Goal: Information Seeking & Learning: Find specific fact

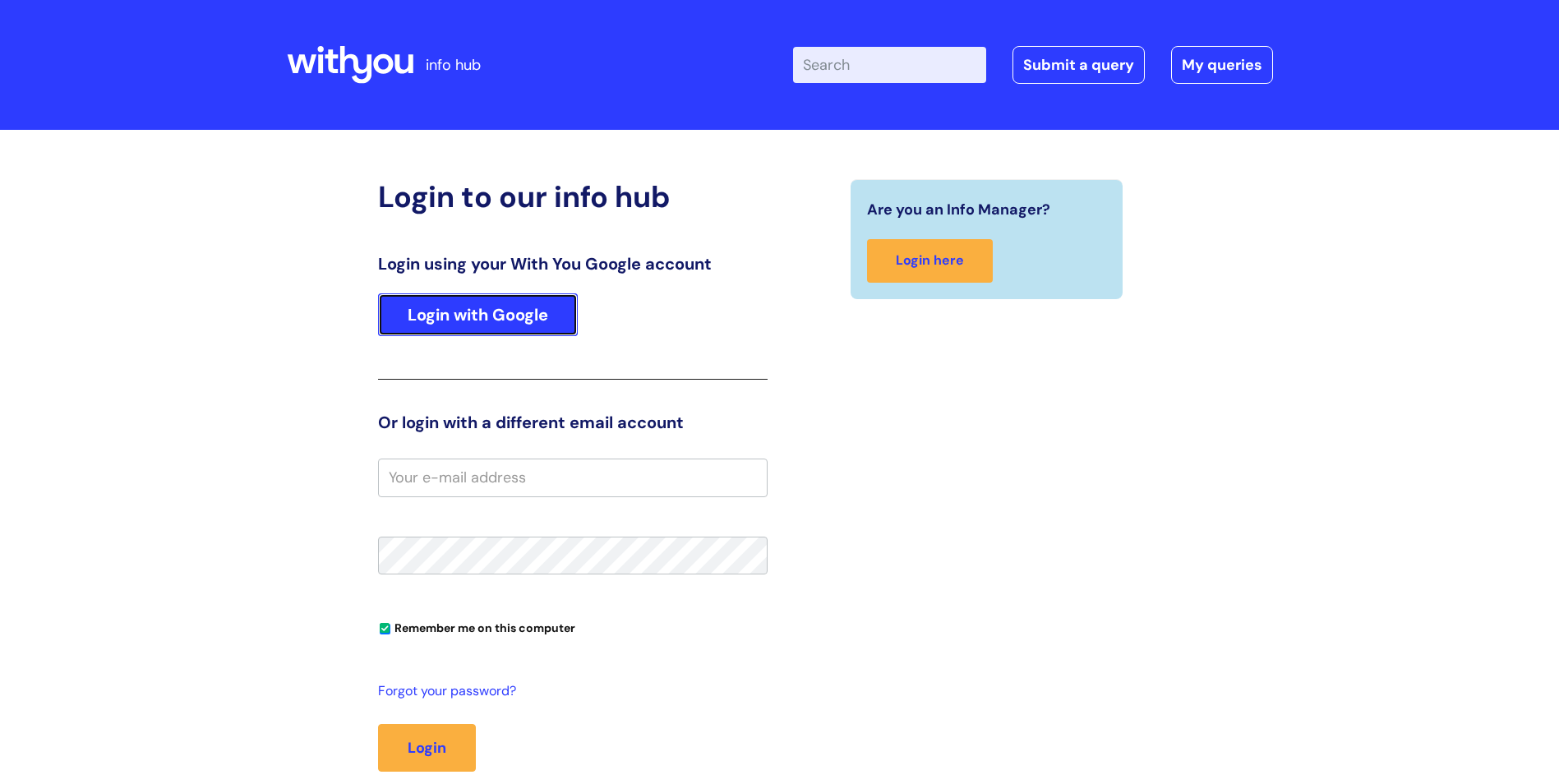
click at [522, 307] on link "Login with Google" at bounding box center [478, 315] width 200 height 43
click at [876, 72] on input "Enter your search term here..." at bounding box center [889, 64] width 193 height 36
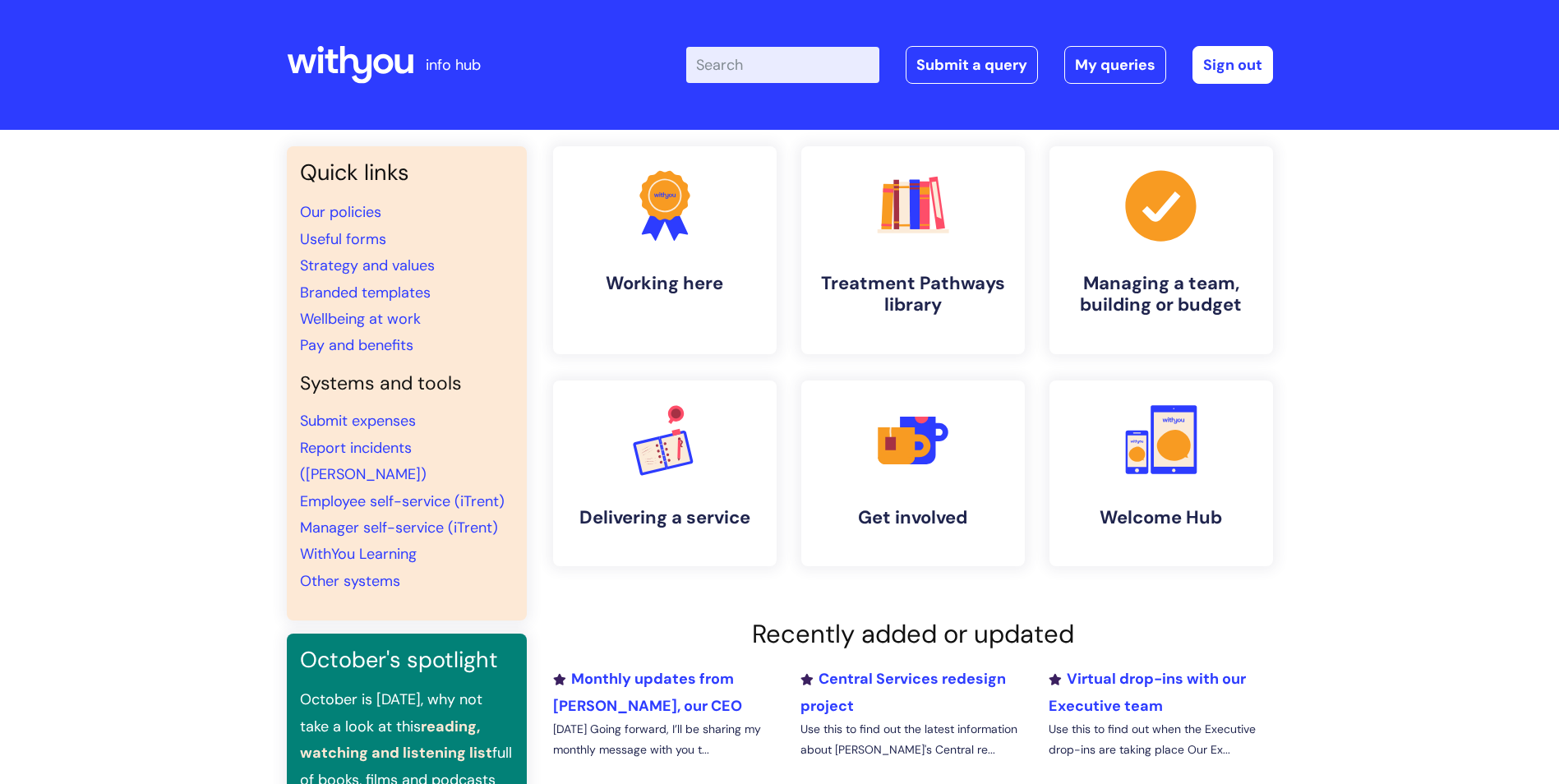
click at [816, 63] on input "Enter your search term here..." at bounding box center [782, 64] width 193 height 36
type input "premvan"
click button "Search" at bounding box center [0, 0] width 0 height 0
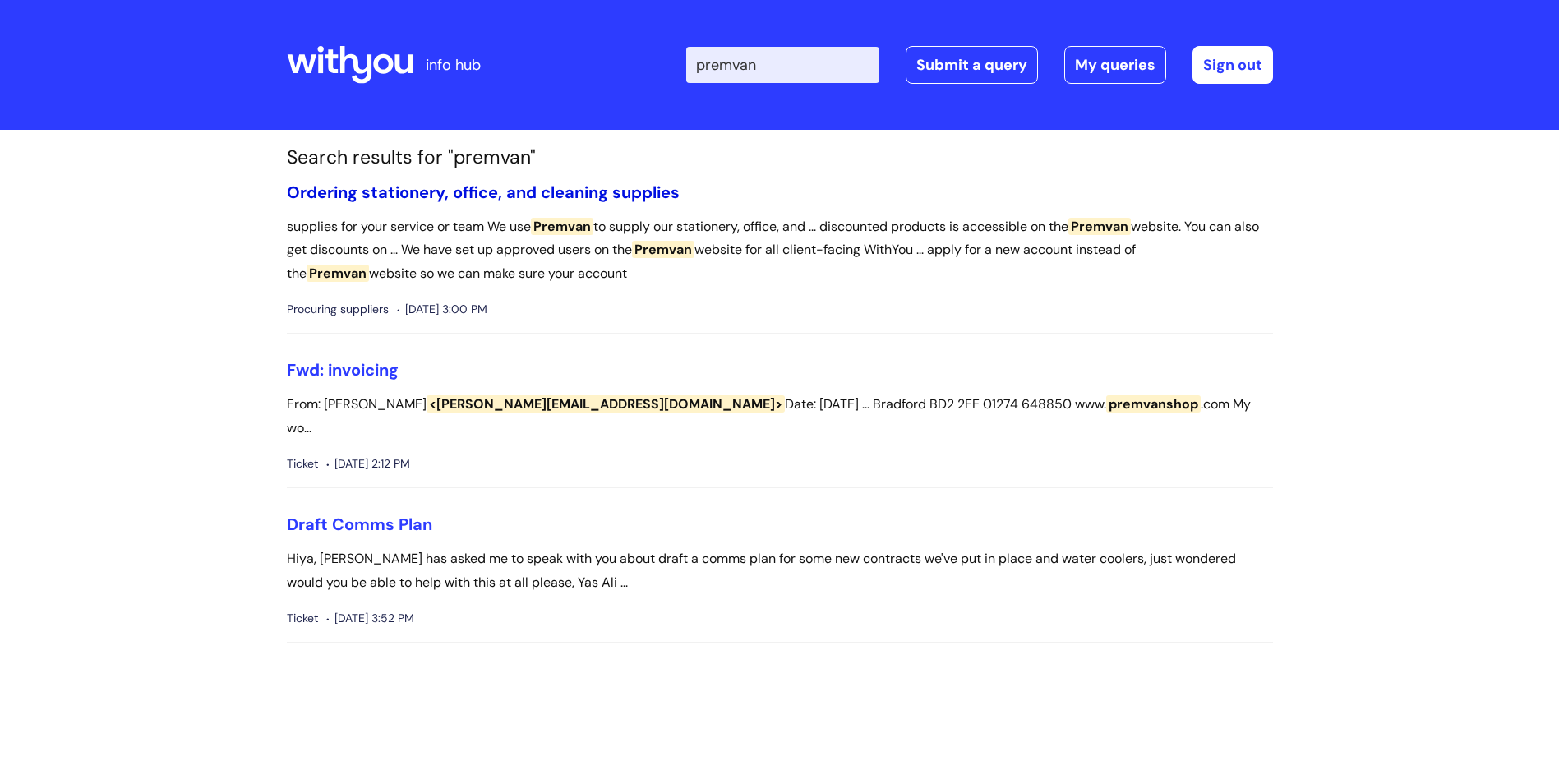
click at [393, 188] on link "Ordering stationery, office, and cleaning supplies" at bounding box center [483, 192] width 392 height 21
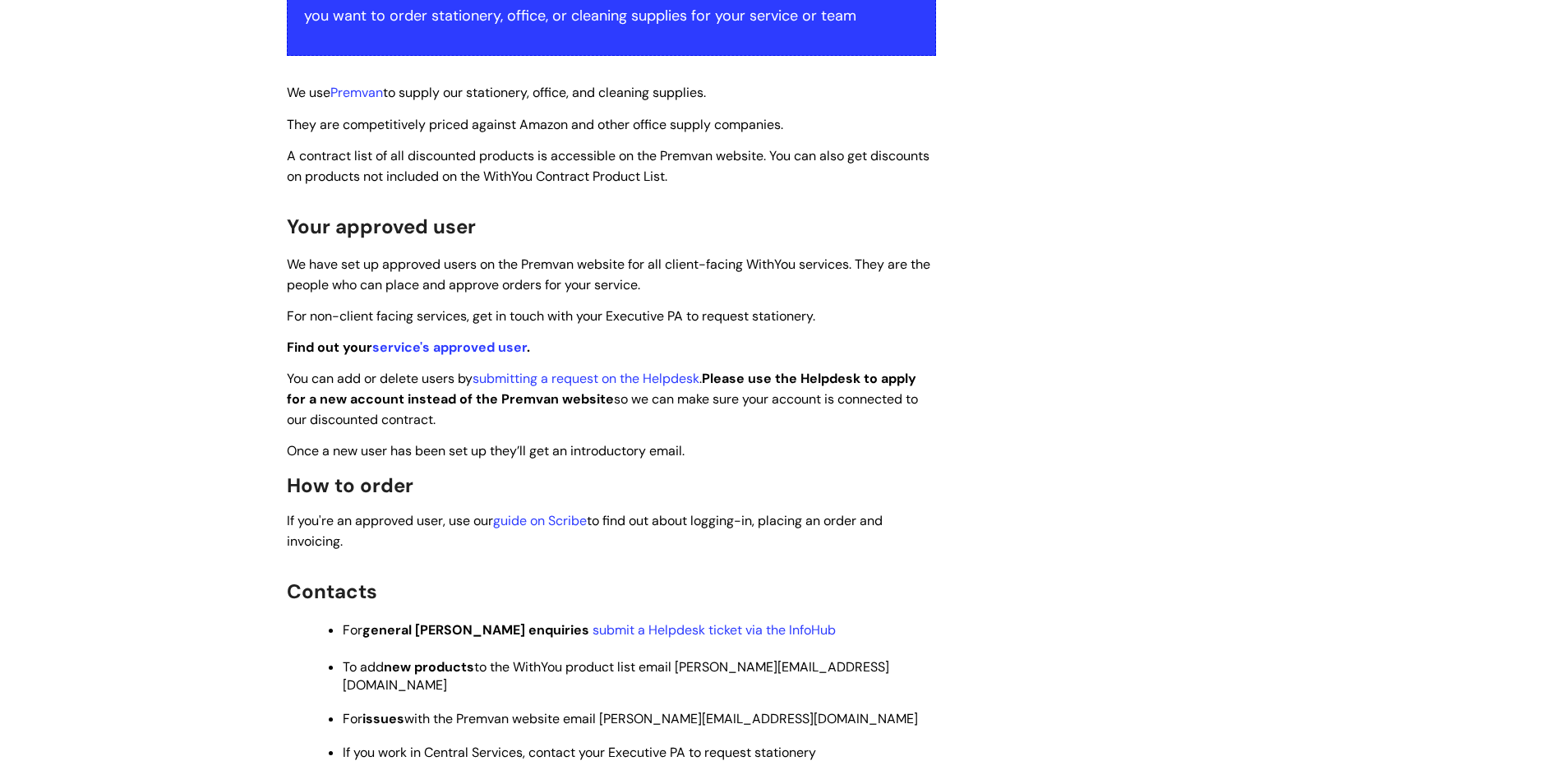
scroll to position [411, 0]
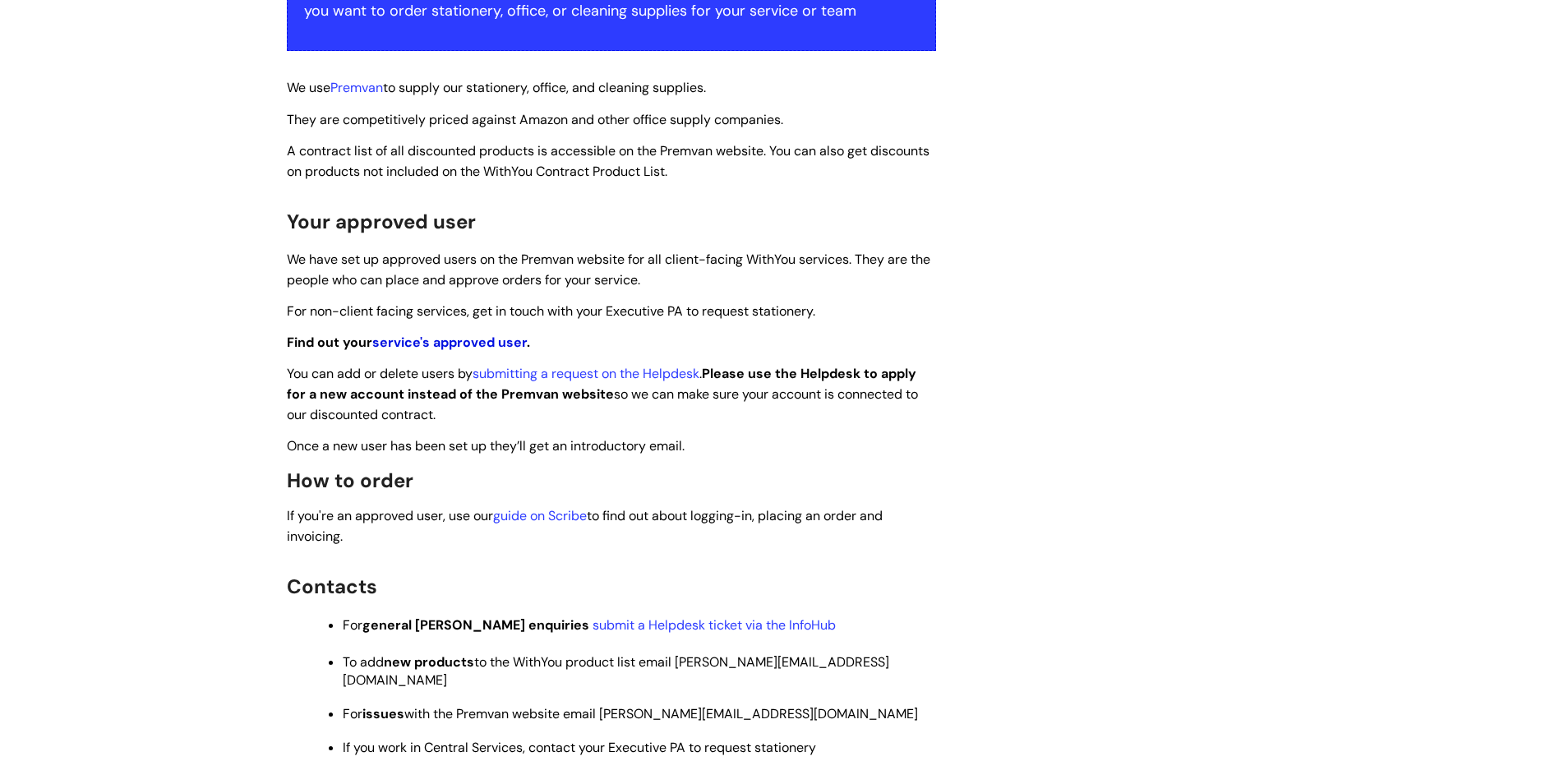
click at [460, 346] on link "service's approved user" at bounding box center [449, 342] width 154 height 17
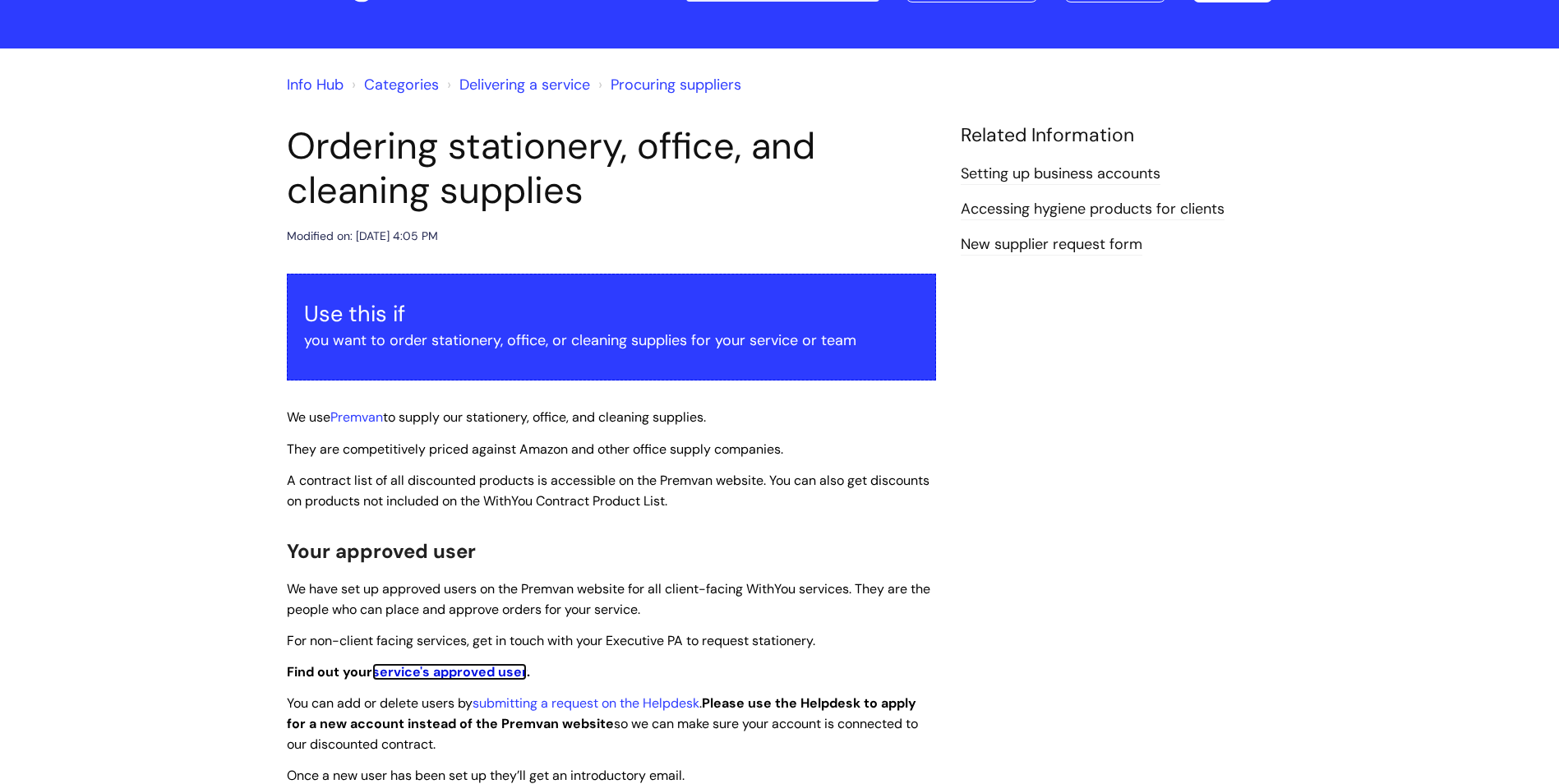
scroll to position [0, 0]
